Goal: Task Accomplishment & Management: Complete application form

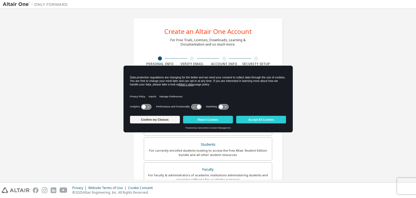
click at [137, 125] on div "Confirm my Choices Reject Cookies Accept All Cookies" at bounding box center [208, 120] width 156 height 13
click at [140, 122] on button "Confirm my Choices" at bounding box center [155, 120] width 50 height 8
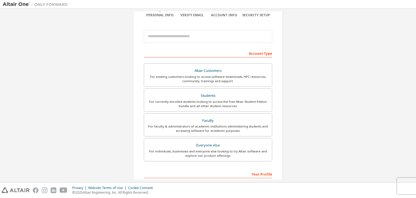
scroll to position [54, 0]
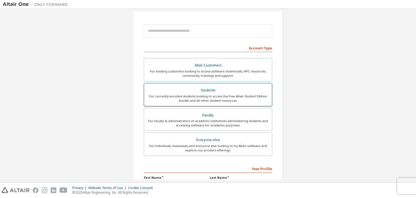
click at [211, 98] on div "For currently enrolled students looking to access the free Altair Student Editi…" at bounding box center [207, 98] width 121 height 9
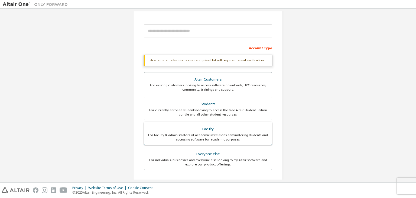
click at [212, 128] on div "Faculty" at bounding box center [207, 129] width 121 height 8
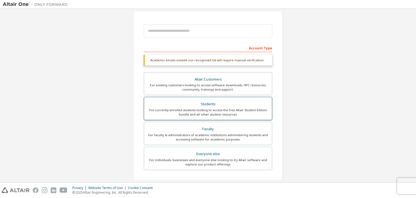
click at [212, 114] on div "For currently enrolled students looking to access the free Altair Student Editi…" at bounding box center [207, 112] width 121 height 9
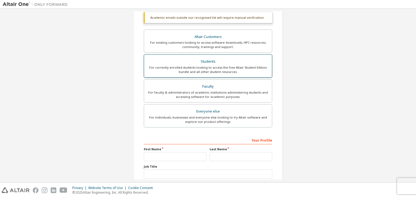
scroll to position [132, 0]
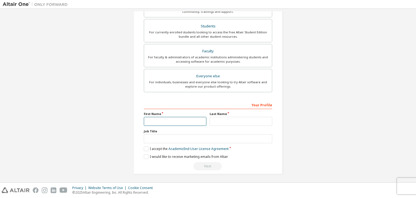
click at [168, 124] on input "text" at bounding box center [175, 121] width 63 height 9
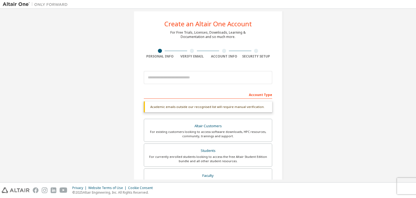
scroll to position [0, 0]
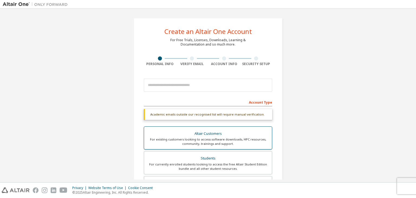
type input "********"
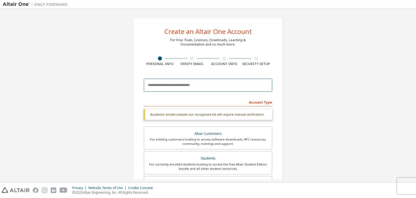
click at [170, 81] on input "email" at bounding box center [208, 85] width 128 height 13
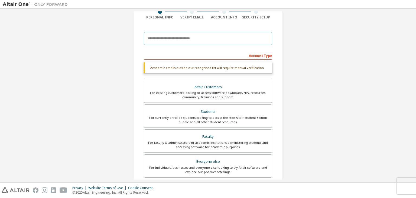
scroll to position [54, 0]
